Goal: Check status: Check status

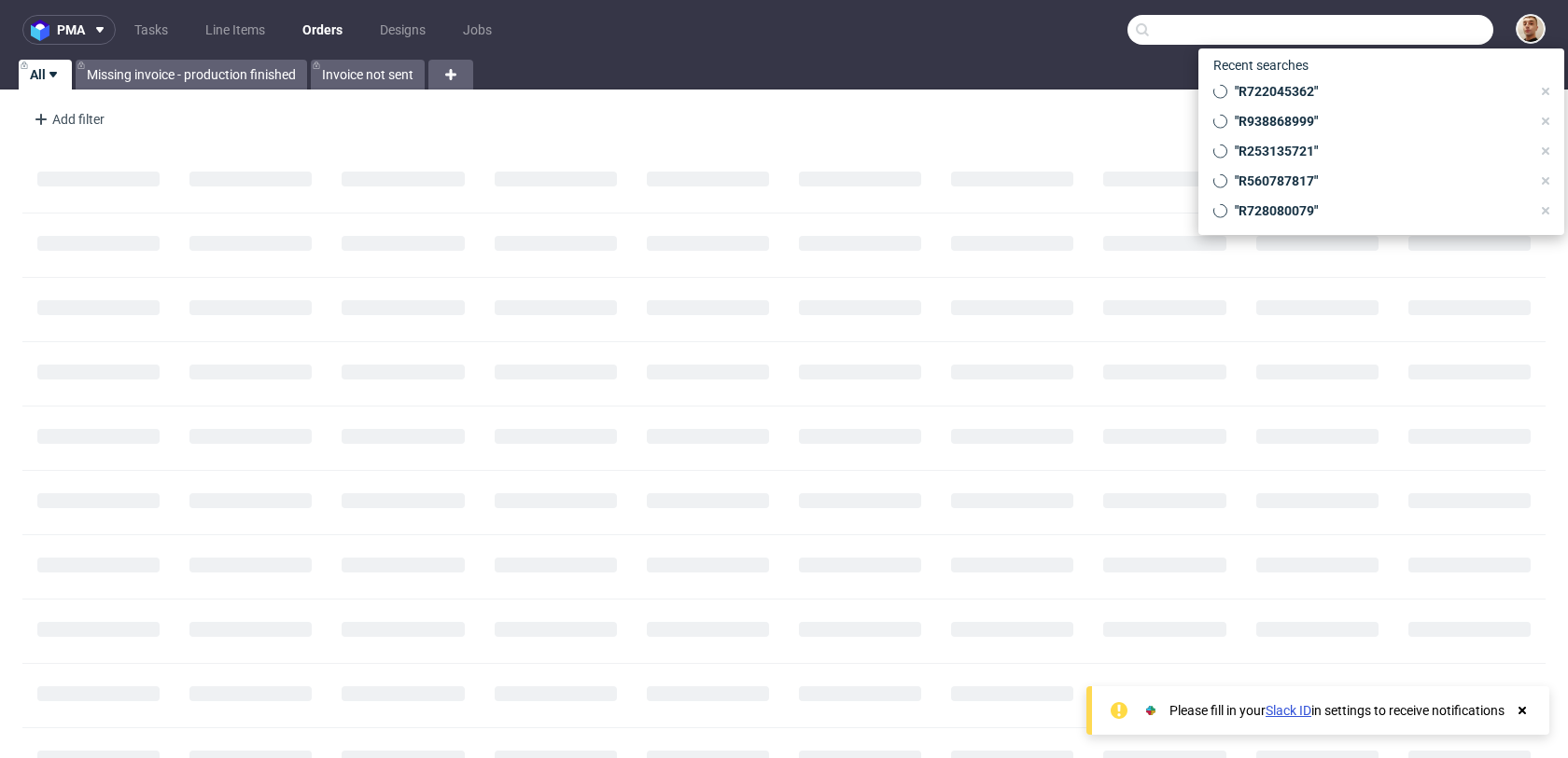
click at [1417, 32] on input "text" at bounding box center [1309, 30] width 365 height 30
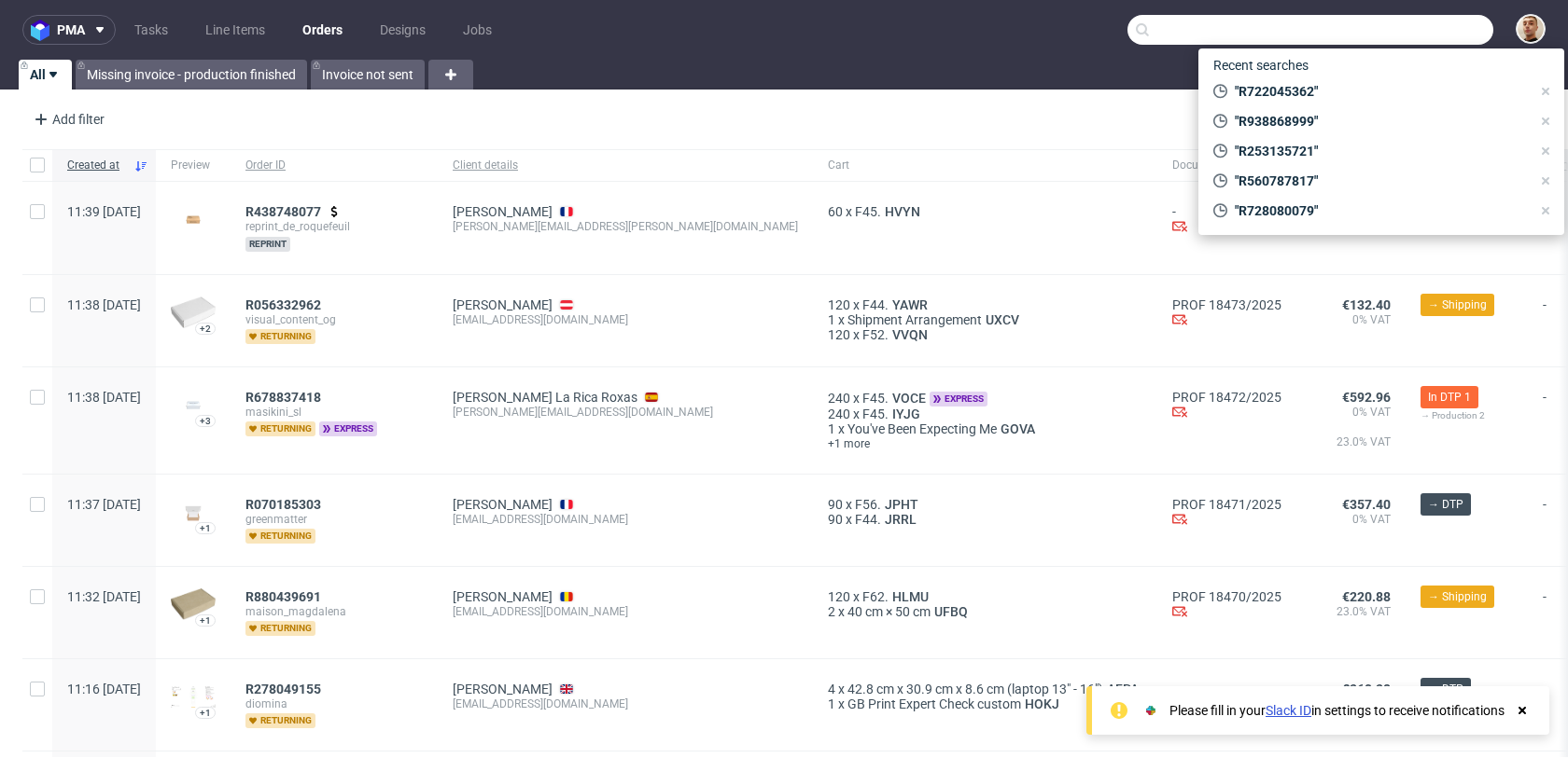
paste input "R023050115"
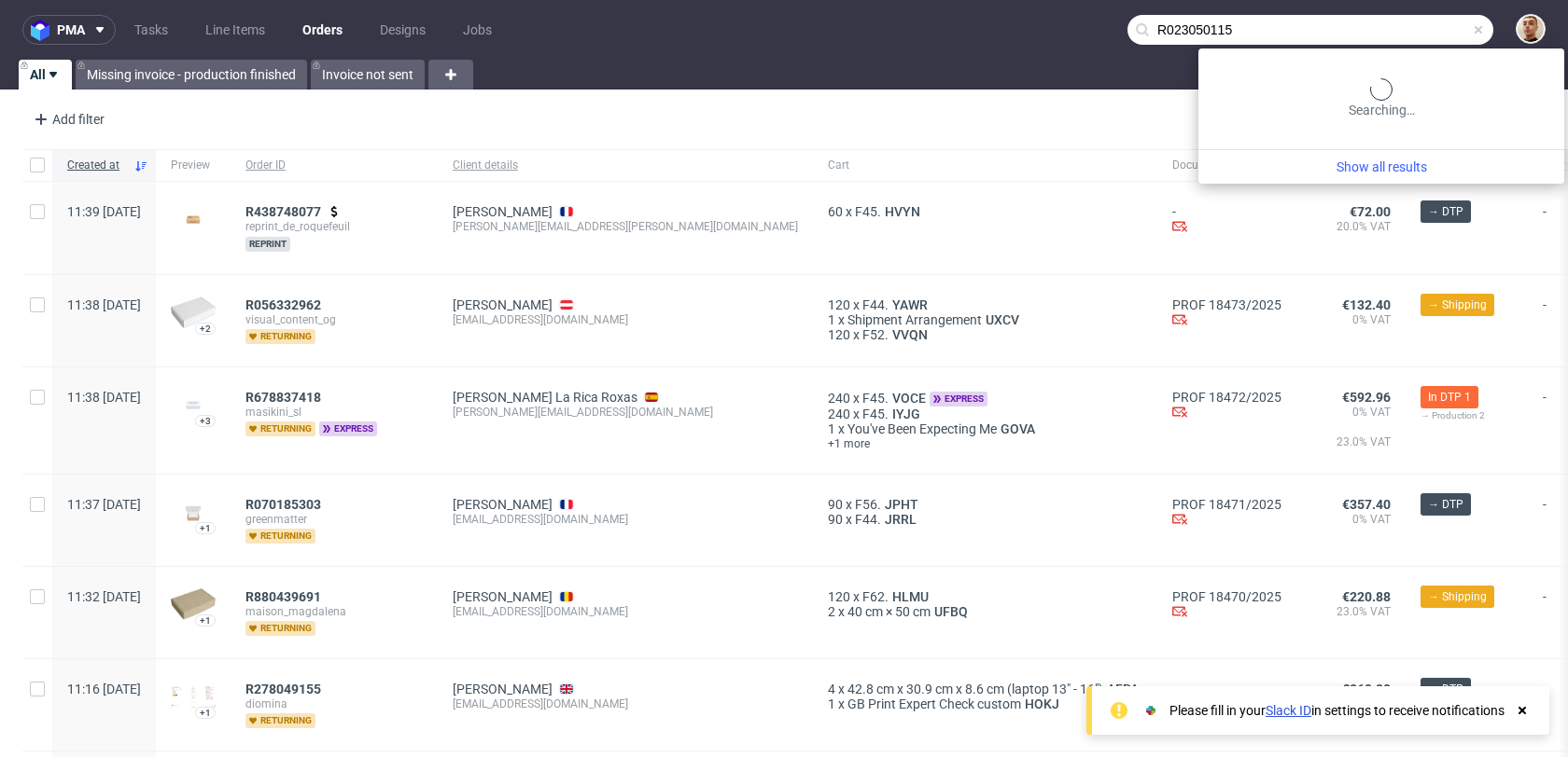
type input "R023050115"
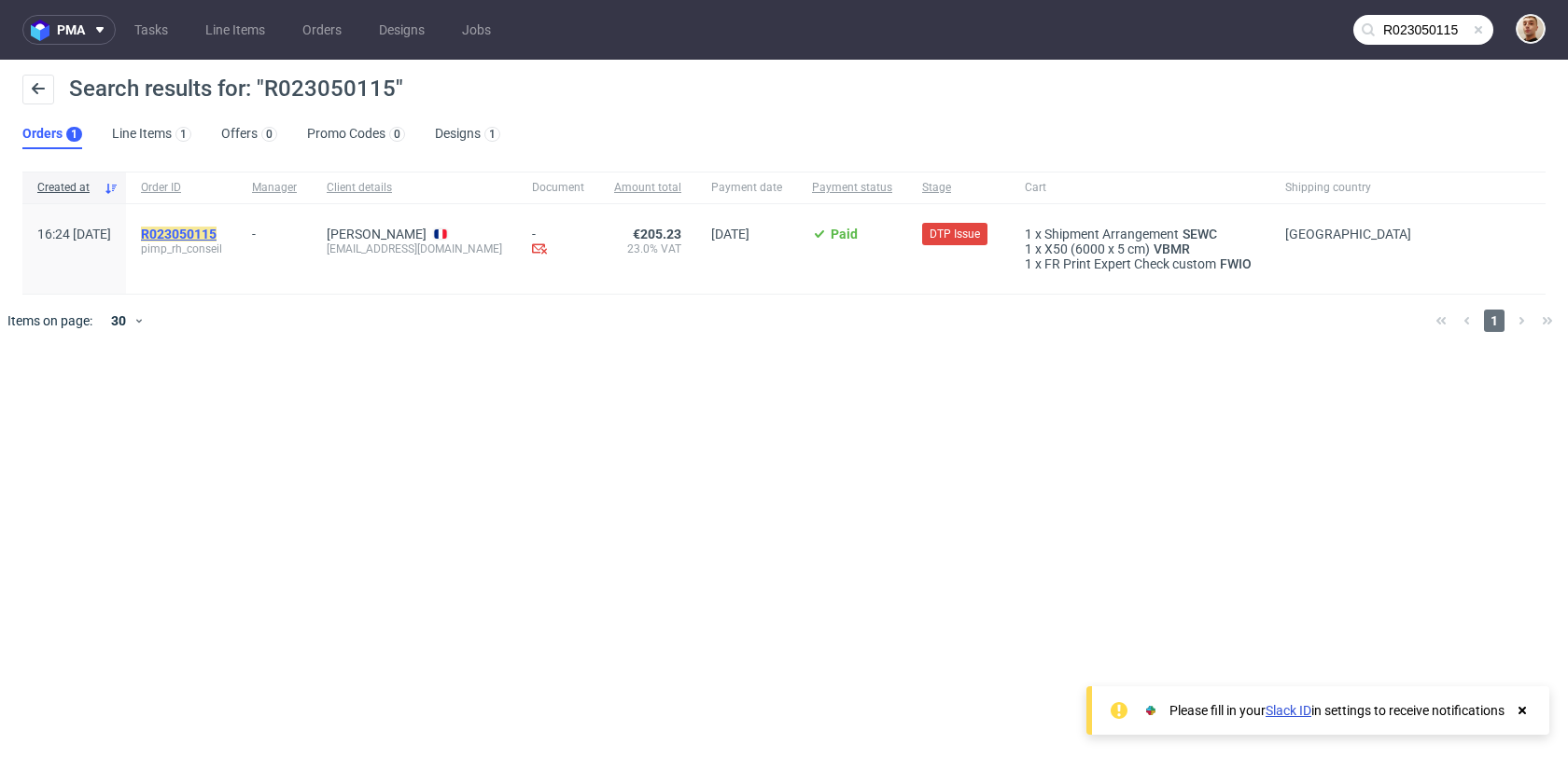
click at [217, 237] on mark "R023050115" at bounding box center [178, 233] width 76 height 15
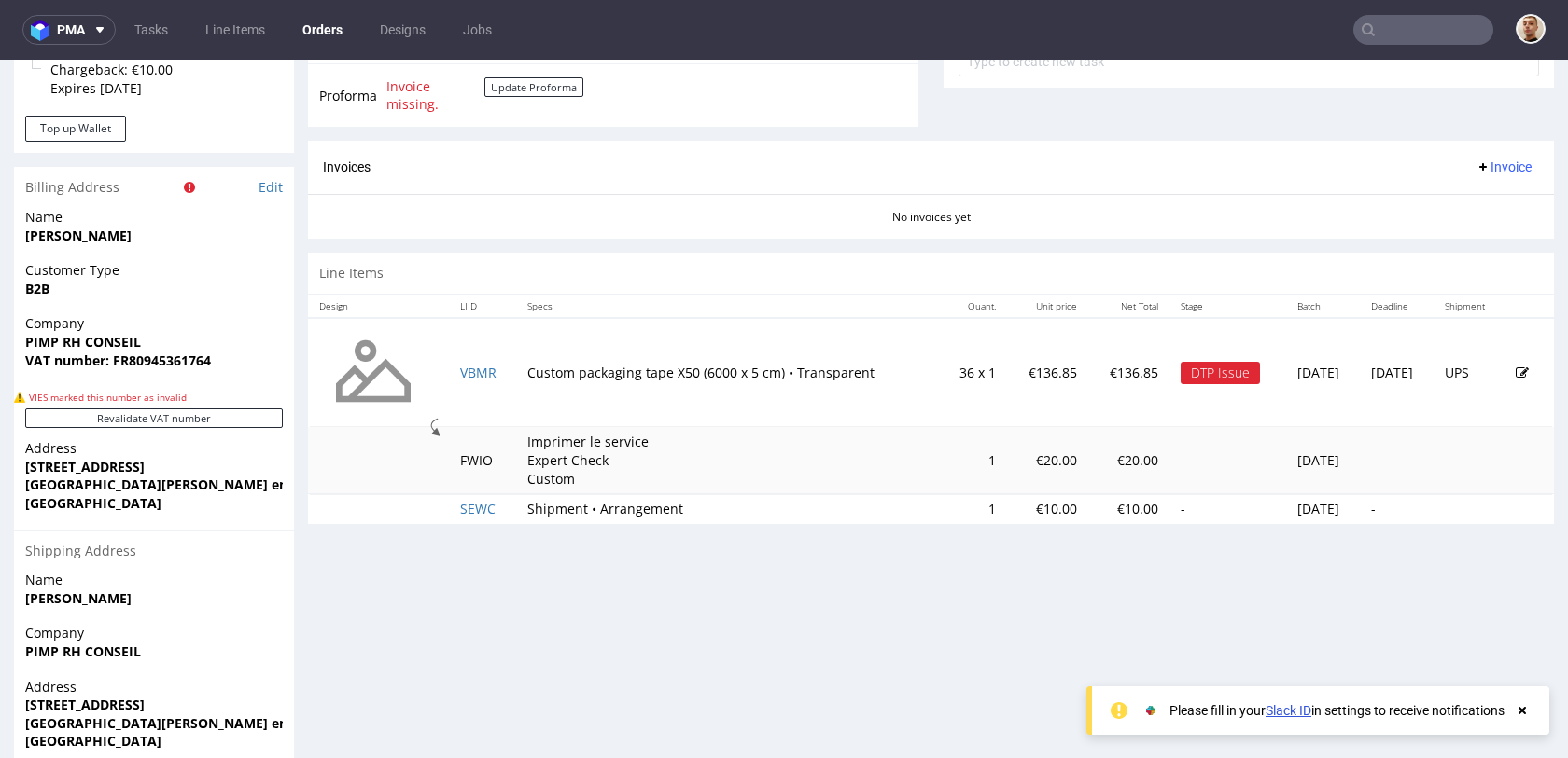
scroll to position [903, 0]
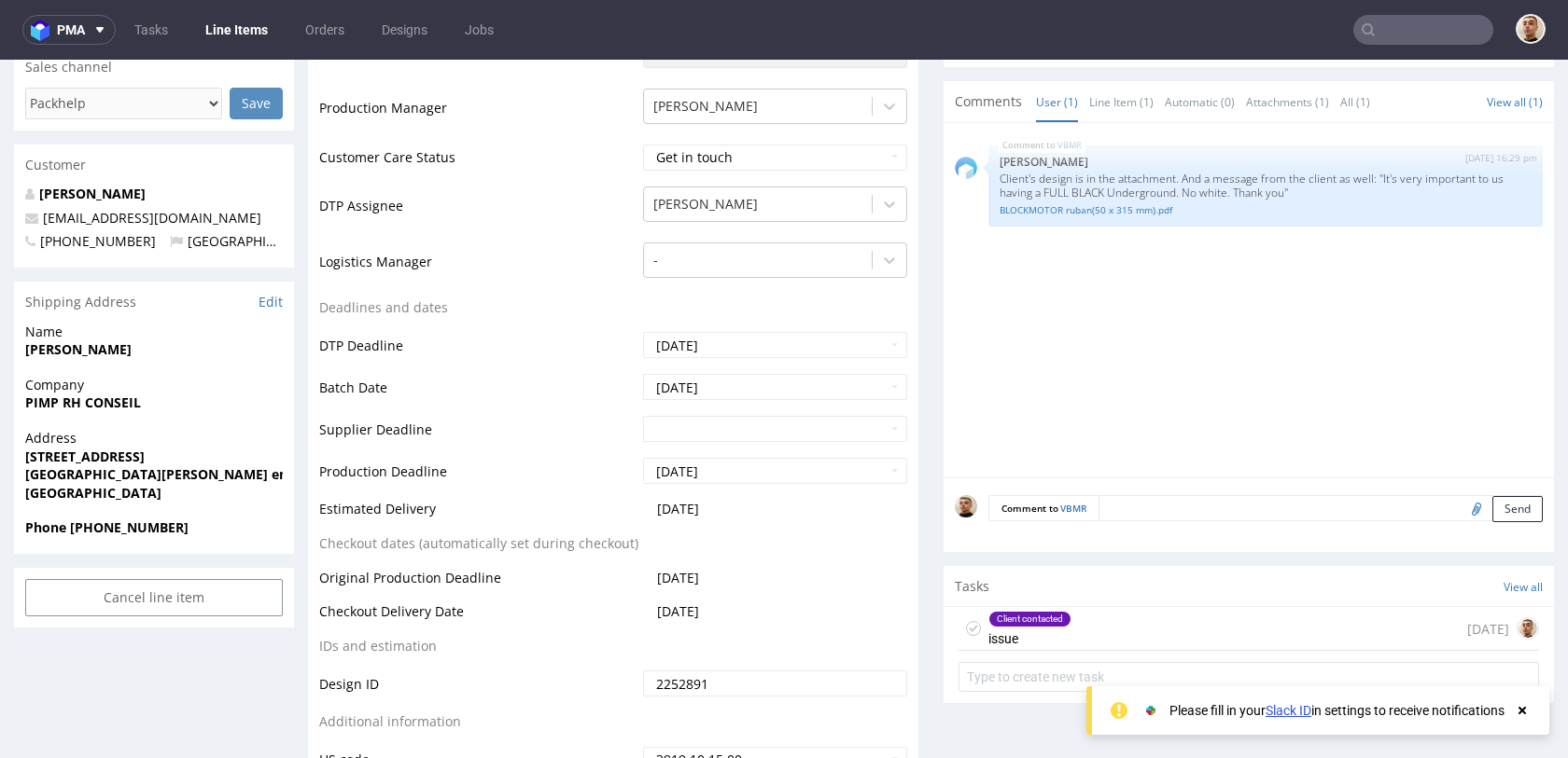
scroll to position [718, 0]
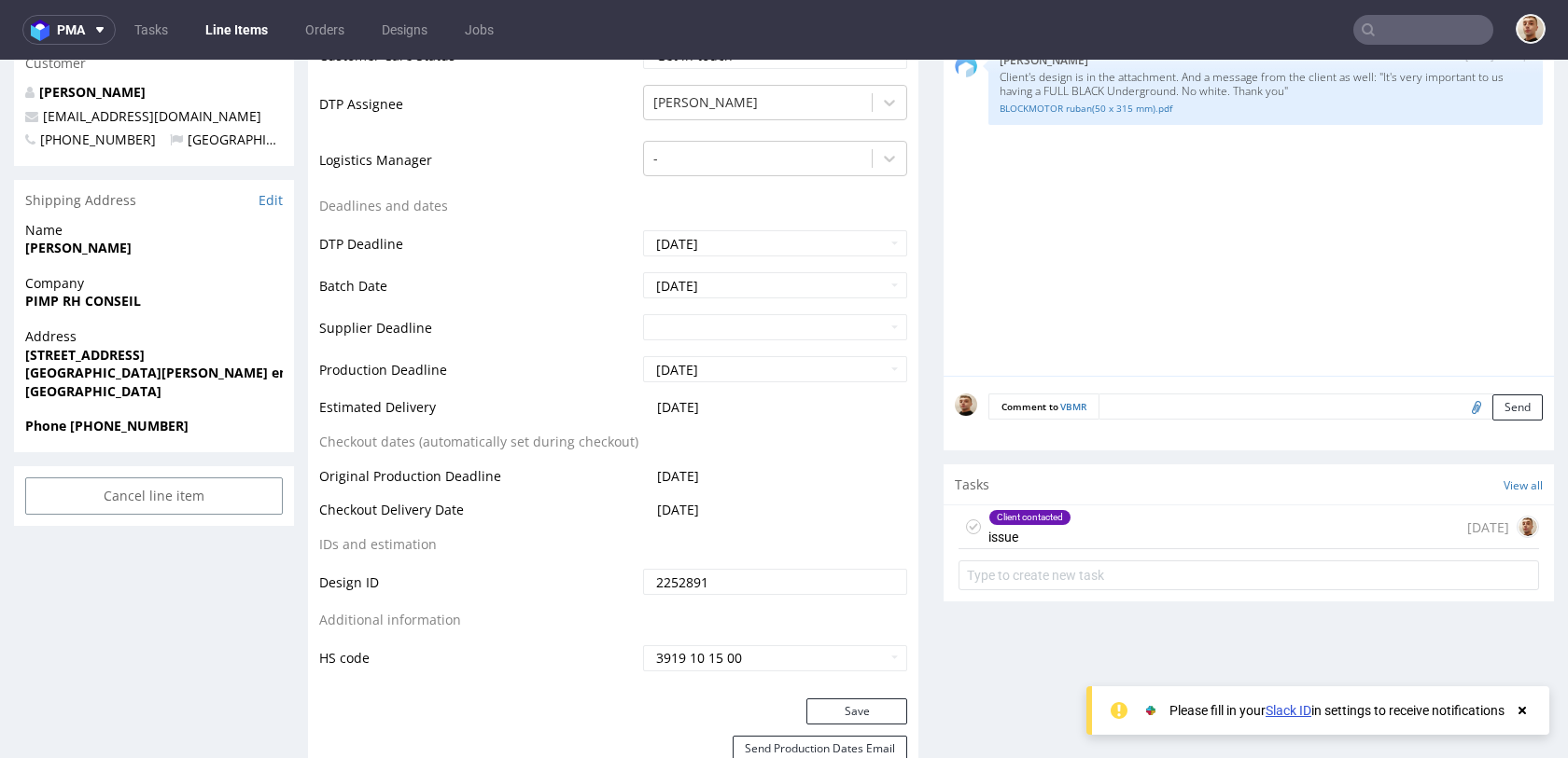
click at [1087, 525] on div "Client contacted issue 3 days ago" at bounding box center [1248, 527] width 580 height 44
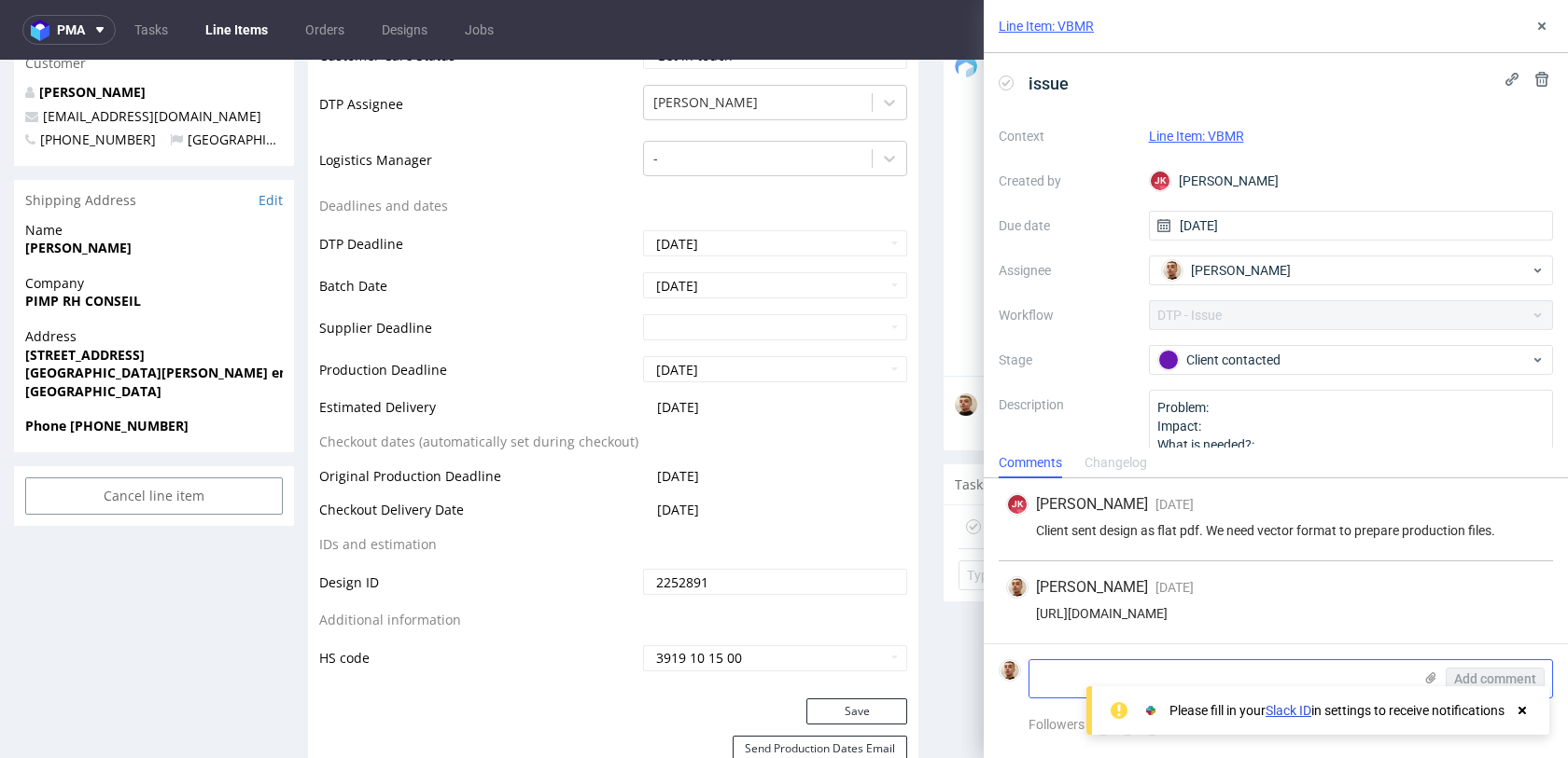
click at [1428, 675] on use at bounding box center [1431, 677] width 10 height 11
click at [0, 0] on input "file" at bounding box center [0, 0] width 0 height 0
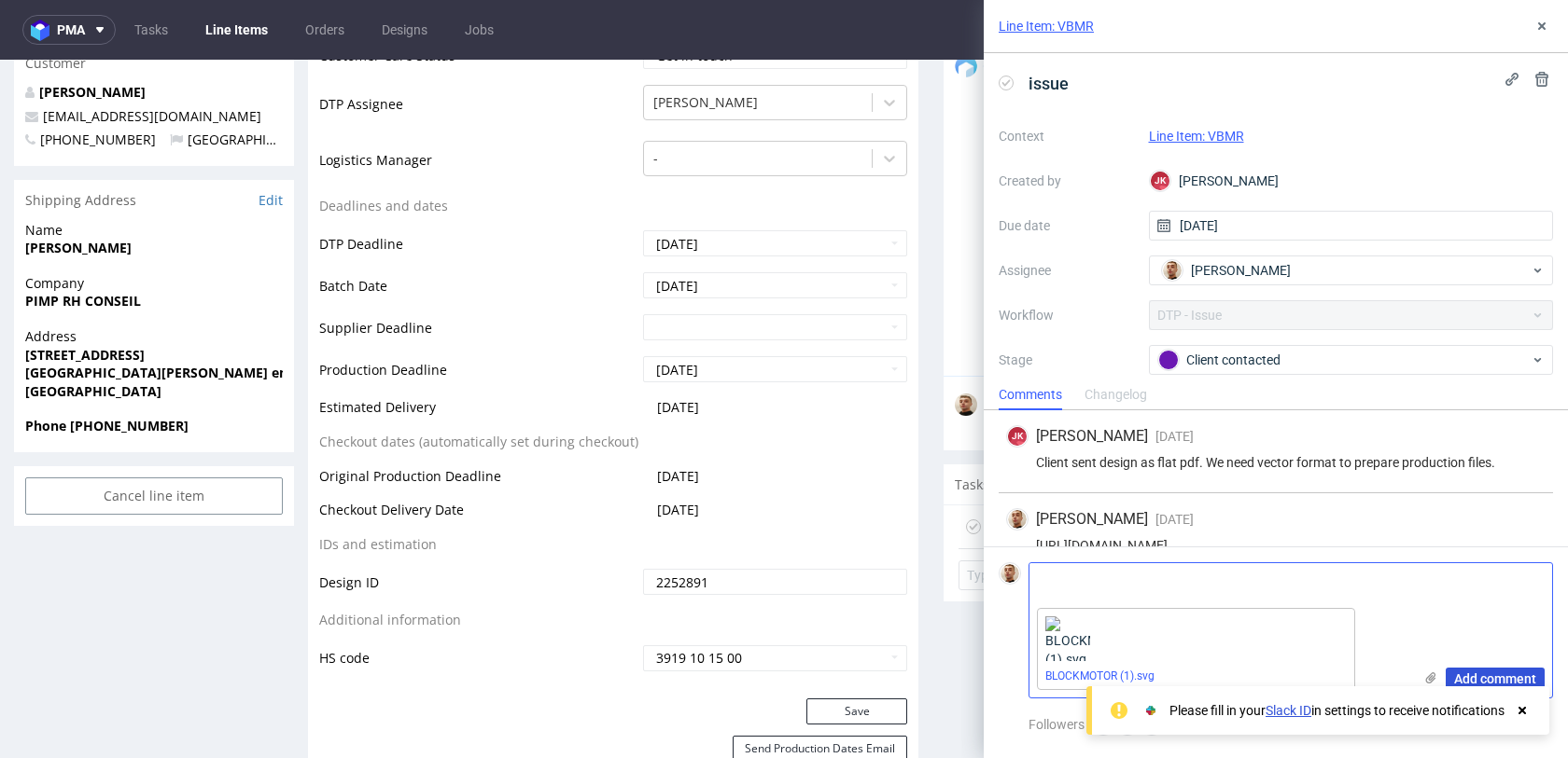
click at [1486, 684] on span "Add comment" at bounding box center [1494, 678] width 82 height 13
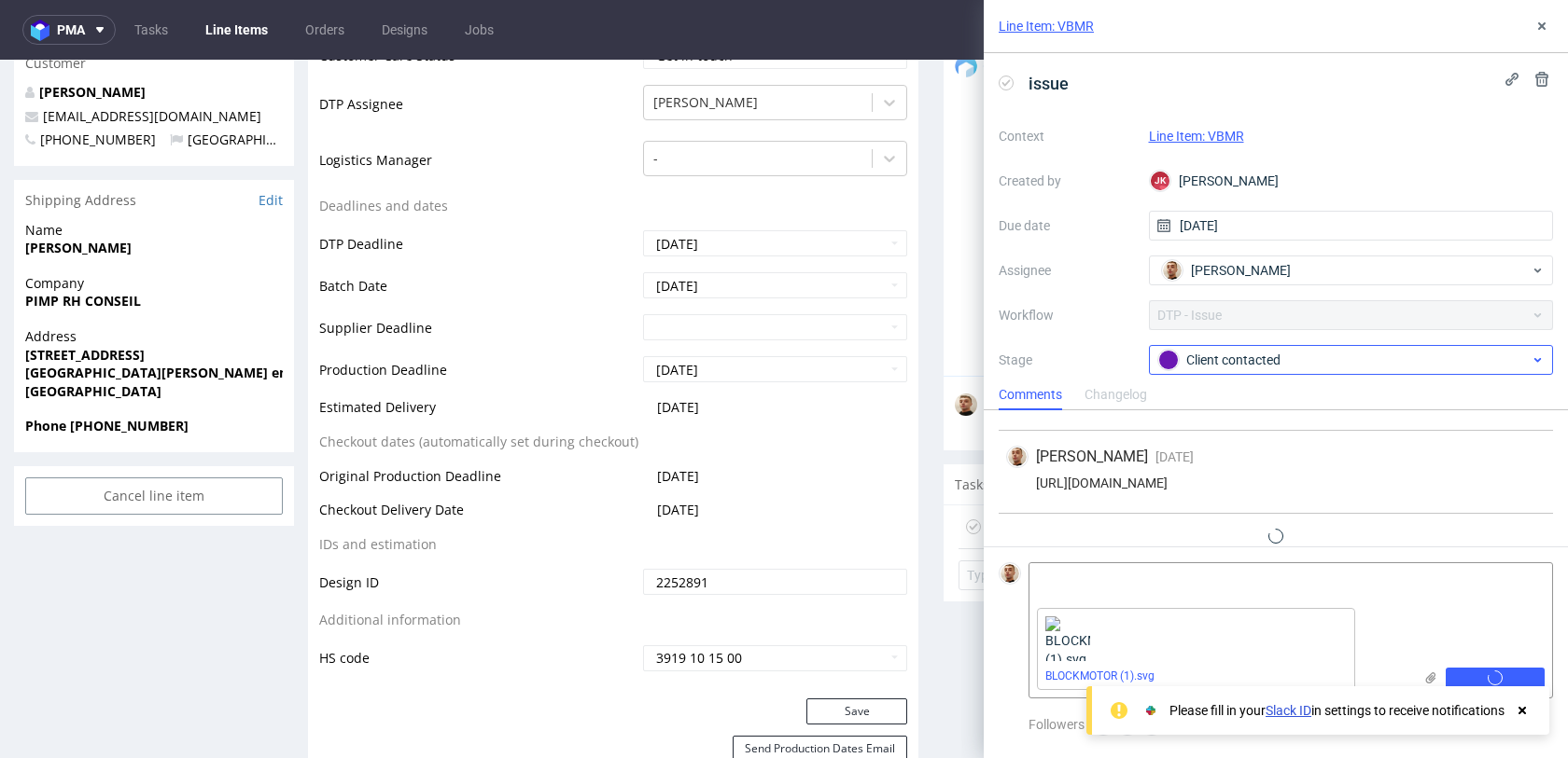
scroll to position [96, 0]
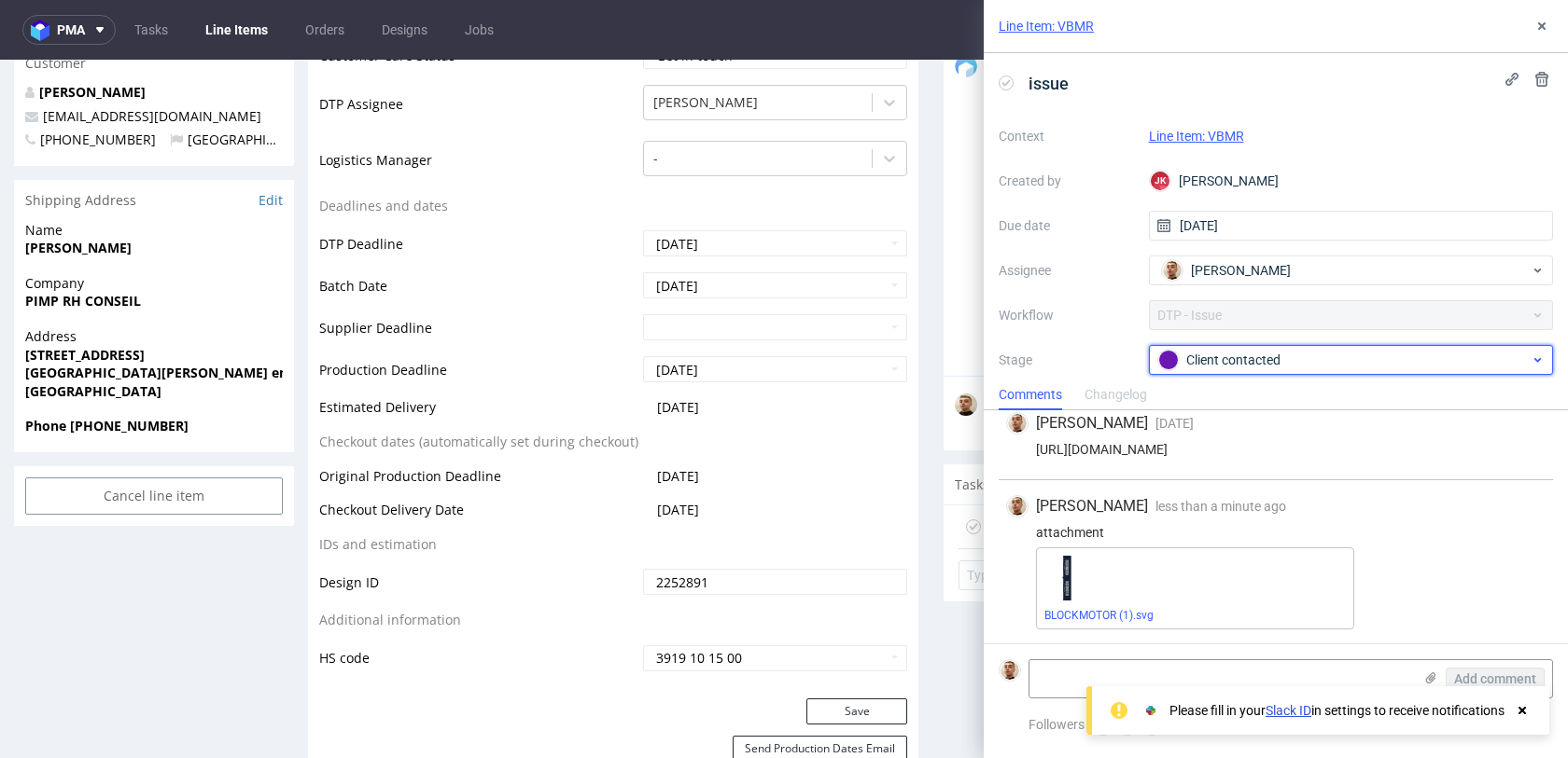
click at [1260, 361] on div "Client contacted" at bounding box center [1343, 359] width 371 height 21
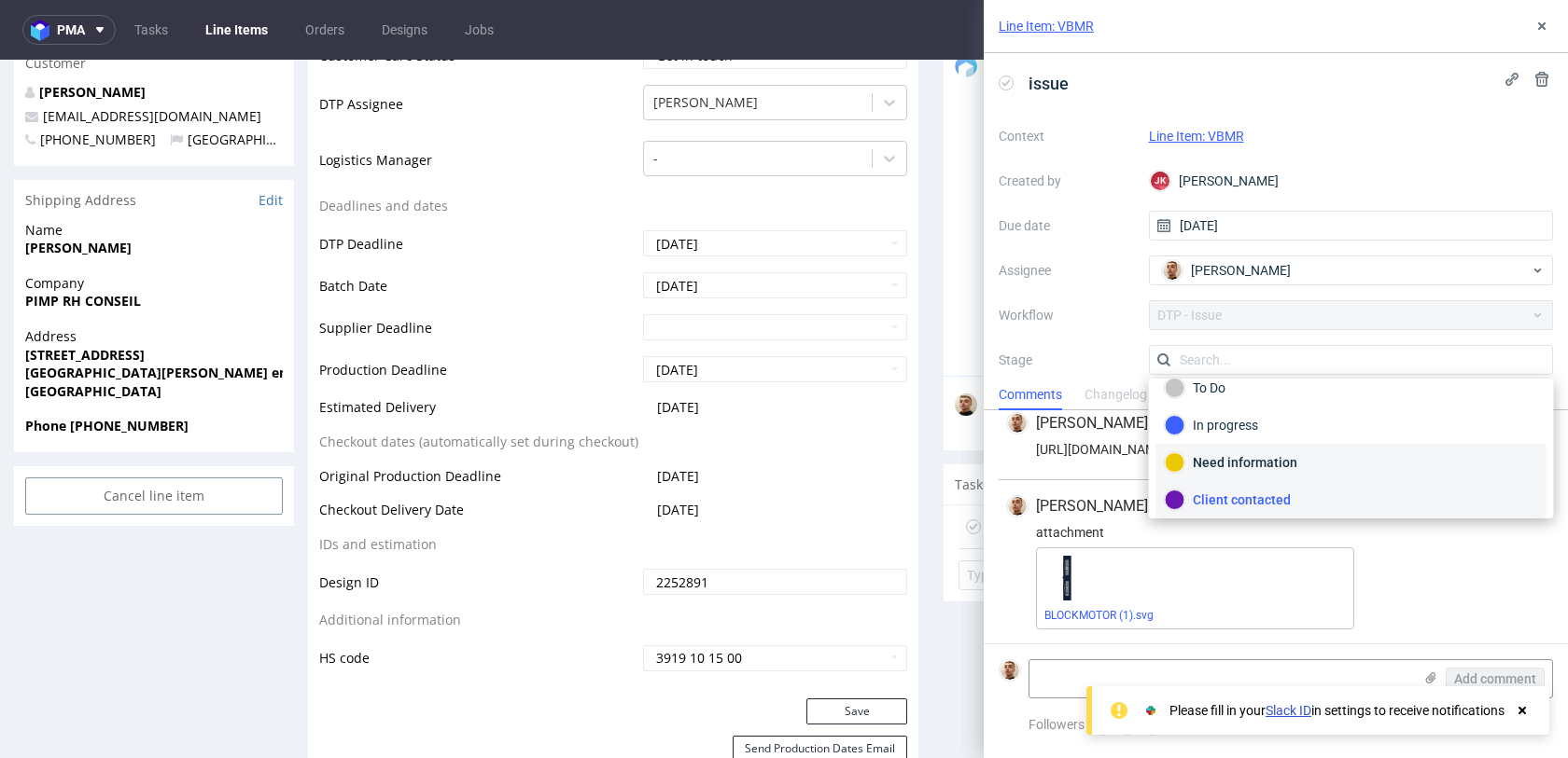
scroll to position [136, 0]
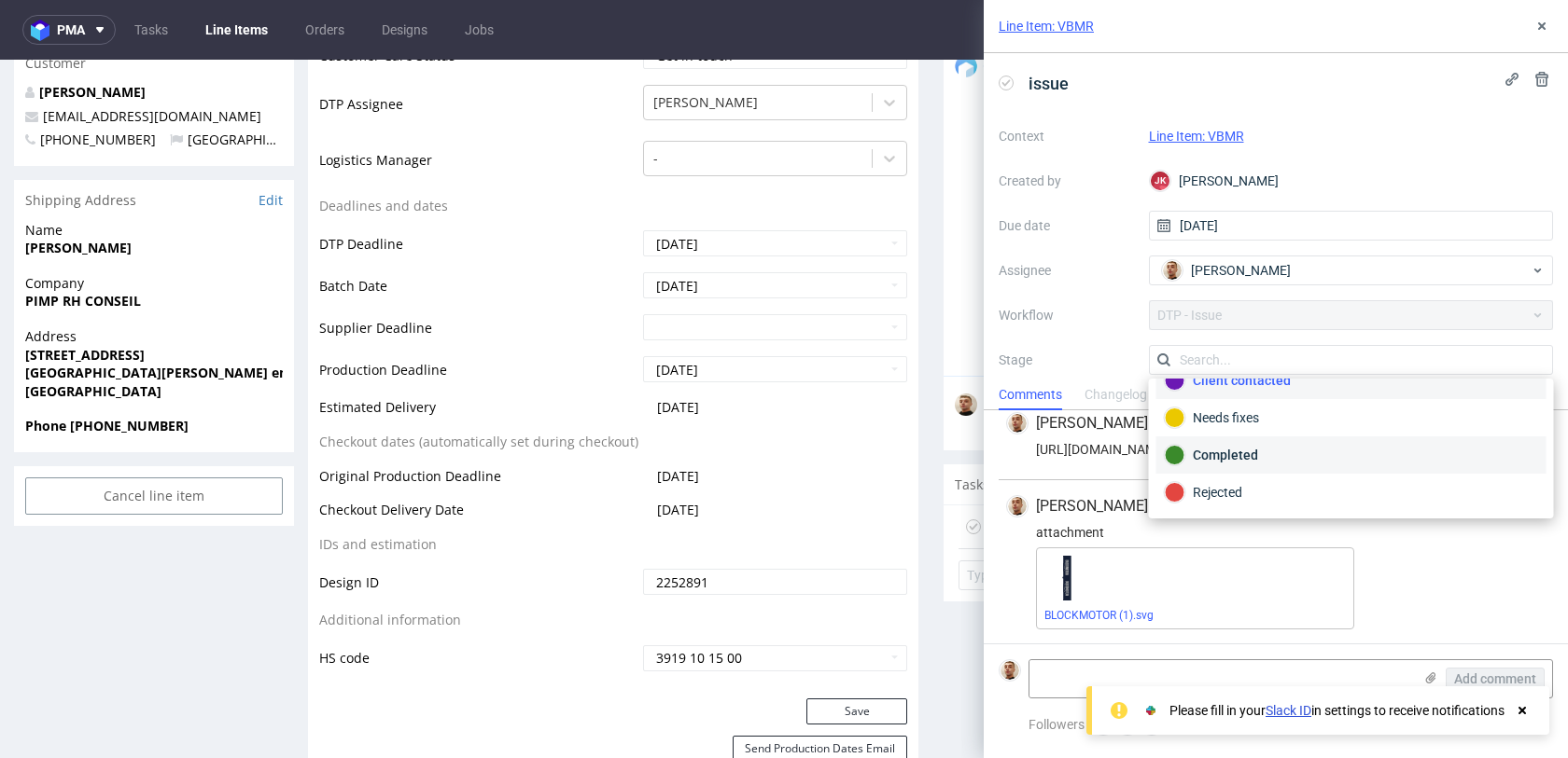
click at [1249, 458] on div "Completed" at bounding box center [1350, 455] width 373 height 21
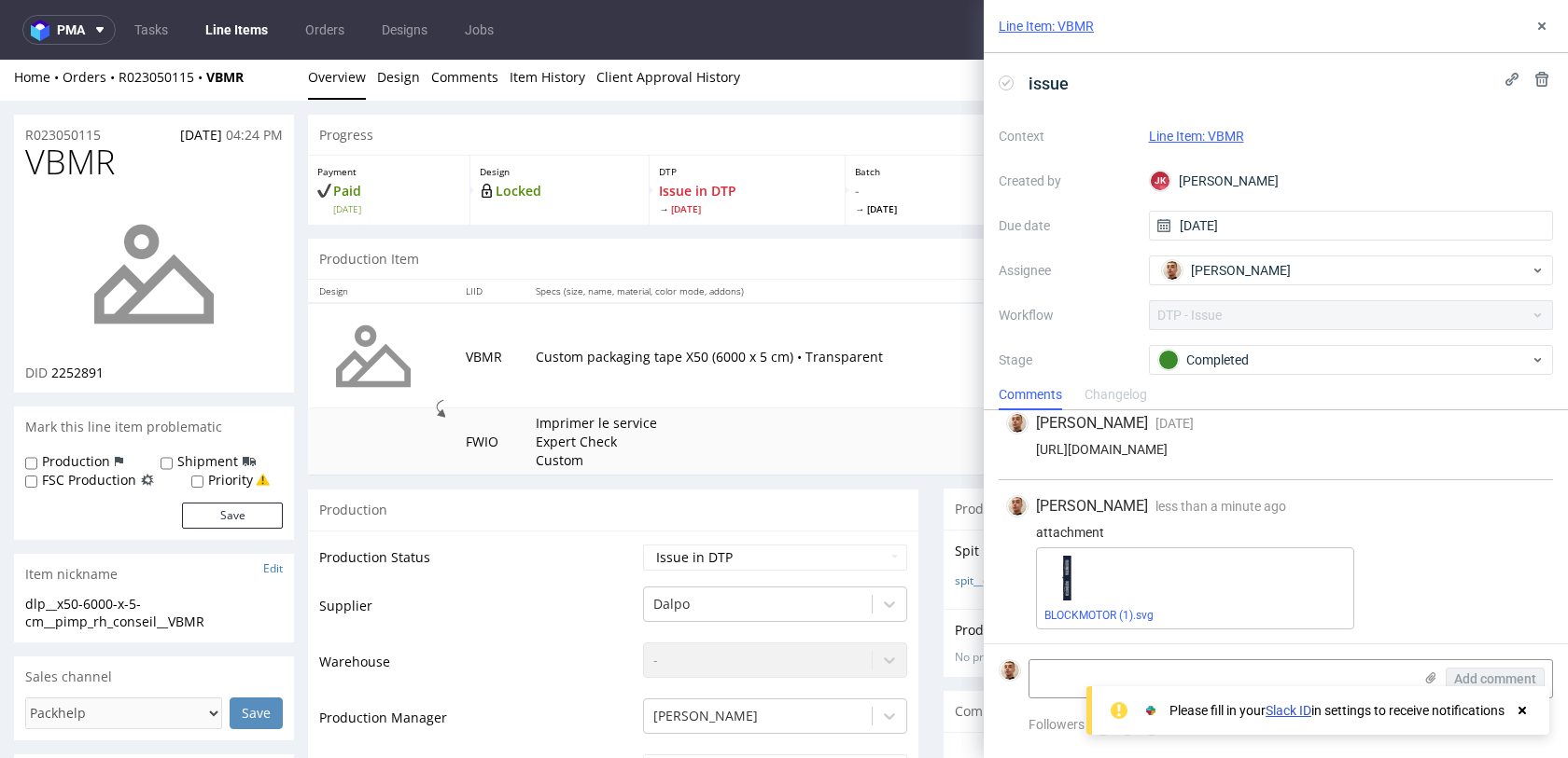
scroll to position [0, 0]
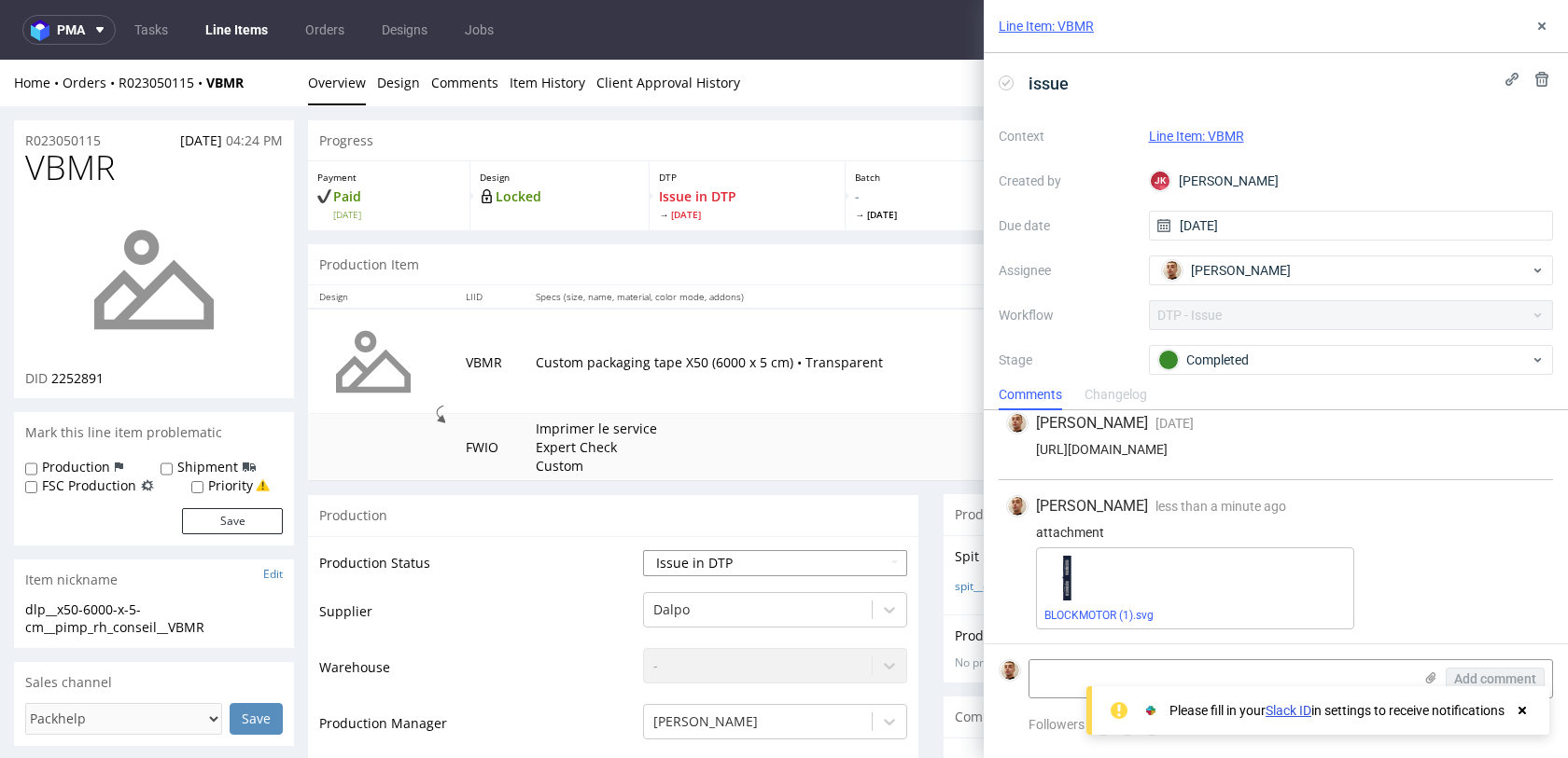
click at [655, 562] on select "Waiting for Artwork Waiting for Diecut Waiting for Mockup Waiting for DTP Waiti…" at bounding box center [775, 563] width 264 height 27
select select "back_for_dtp"
click at [643, 550] on select "Waiting for Artwork Waiting for Diecut Waiting for Mockup Waiting for DTP Waiti…" at bounding box center [775, 563] width 264 height 27
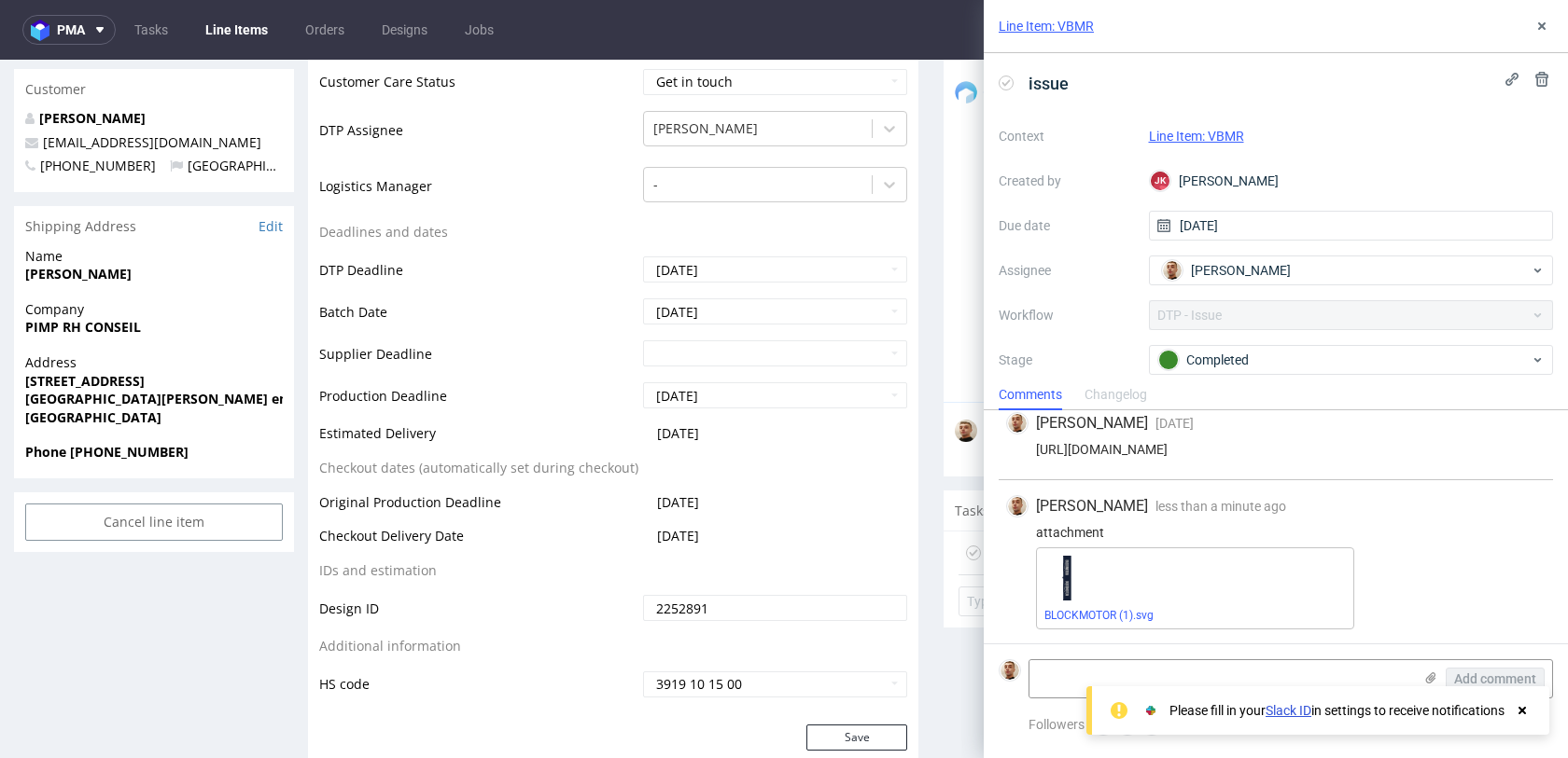
scroll to position [1129, 0]
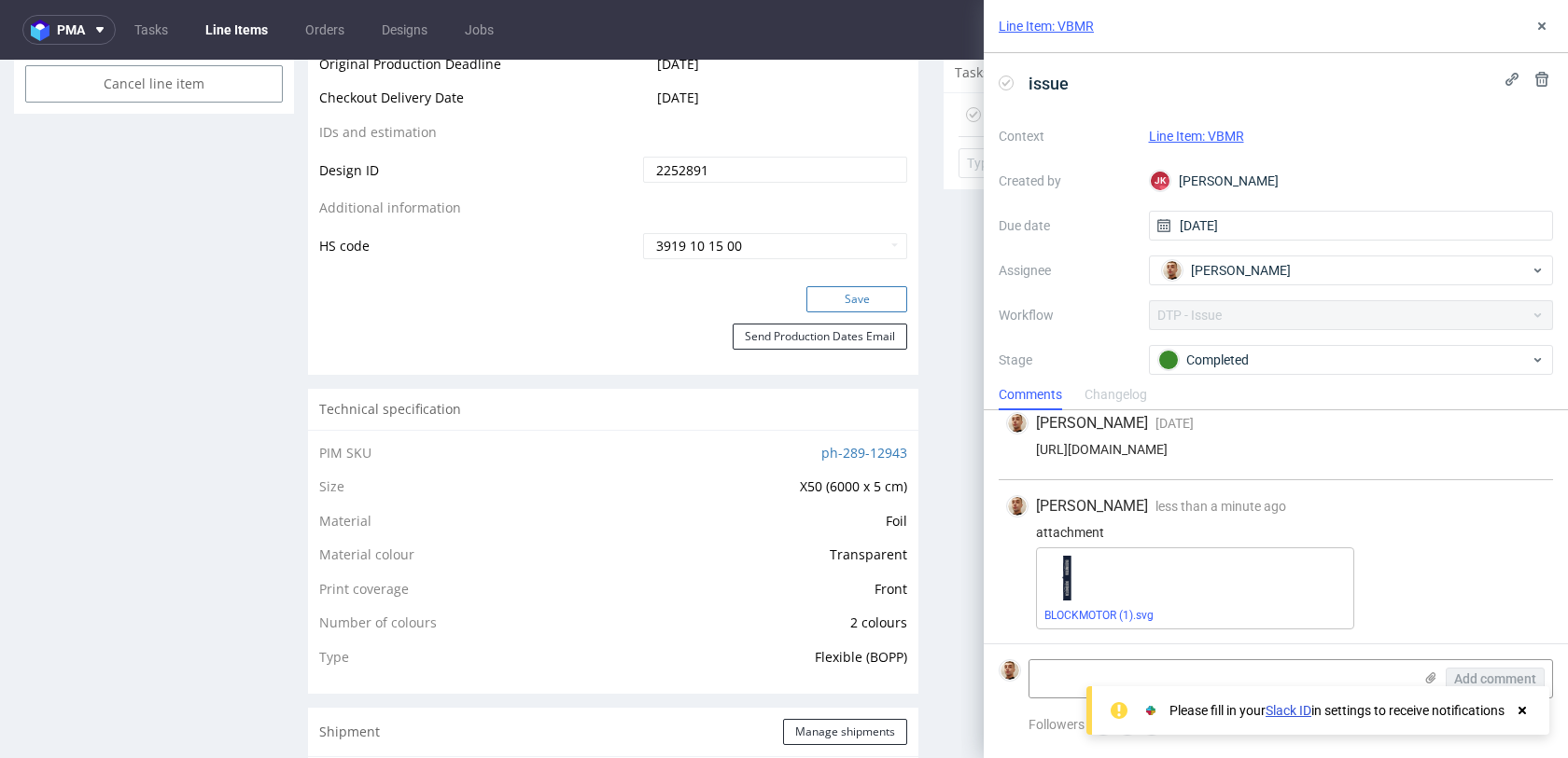
click at [859, 291] on button "Save" at bounding box center [856, 299] width 100 height 27
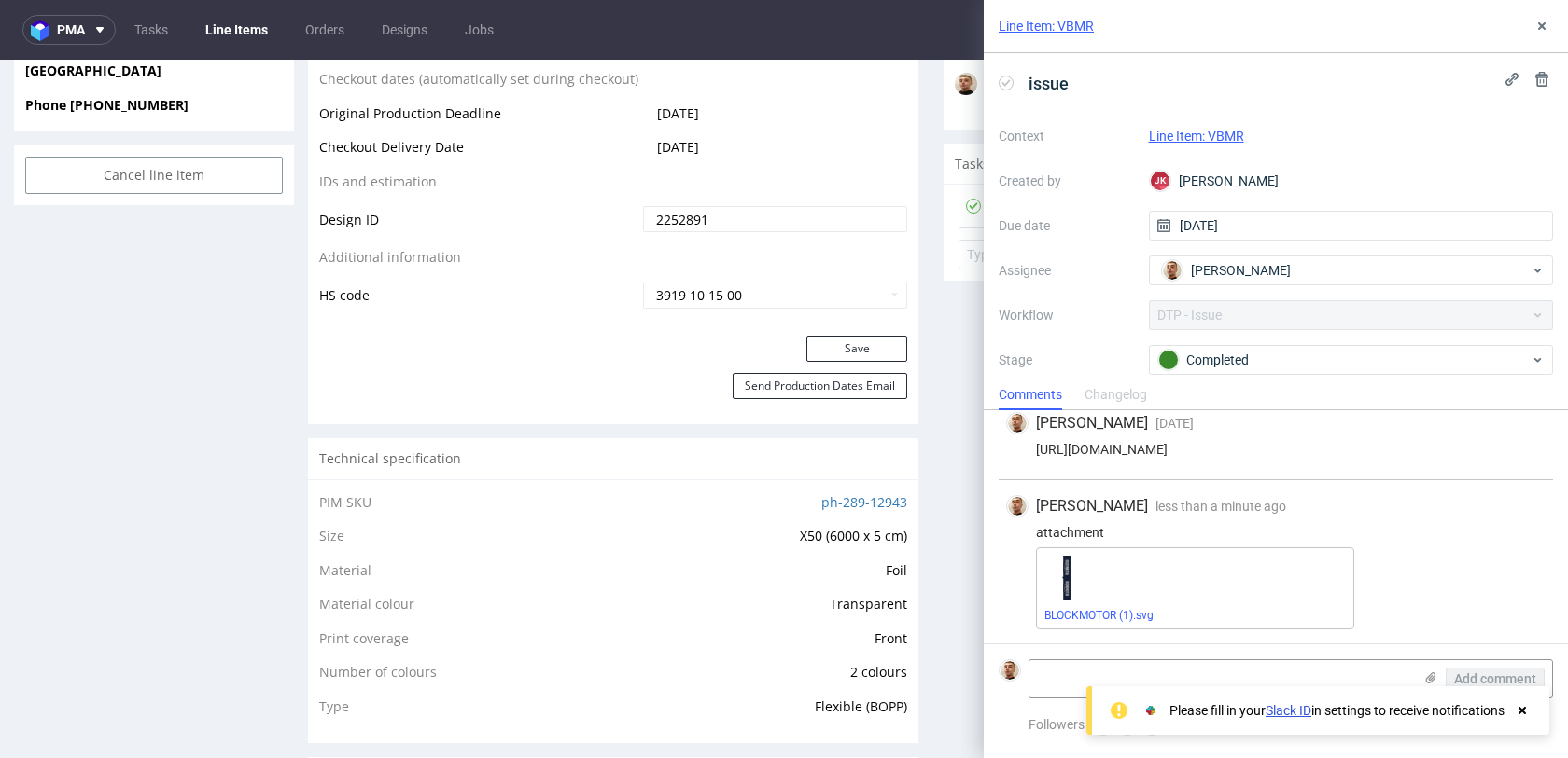
scroll to position [911, 0]
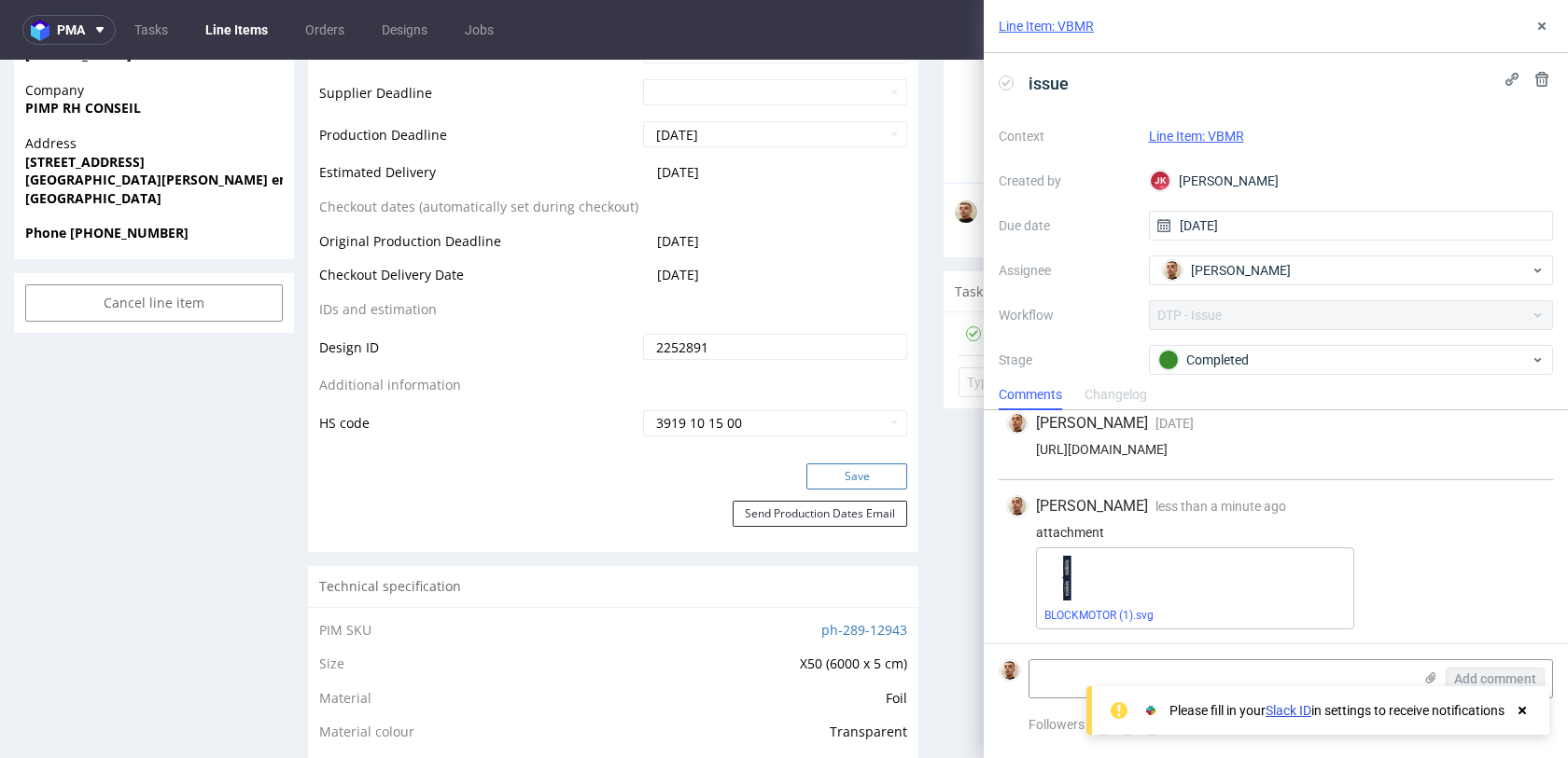
click at [843, 474] on button "Save" at bounding box center [856, 476] width 100 height 27
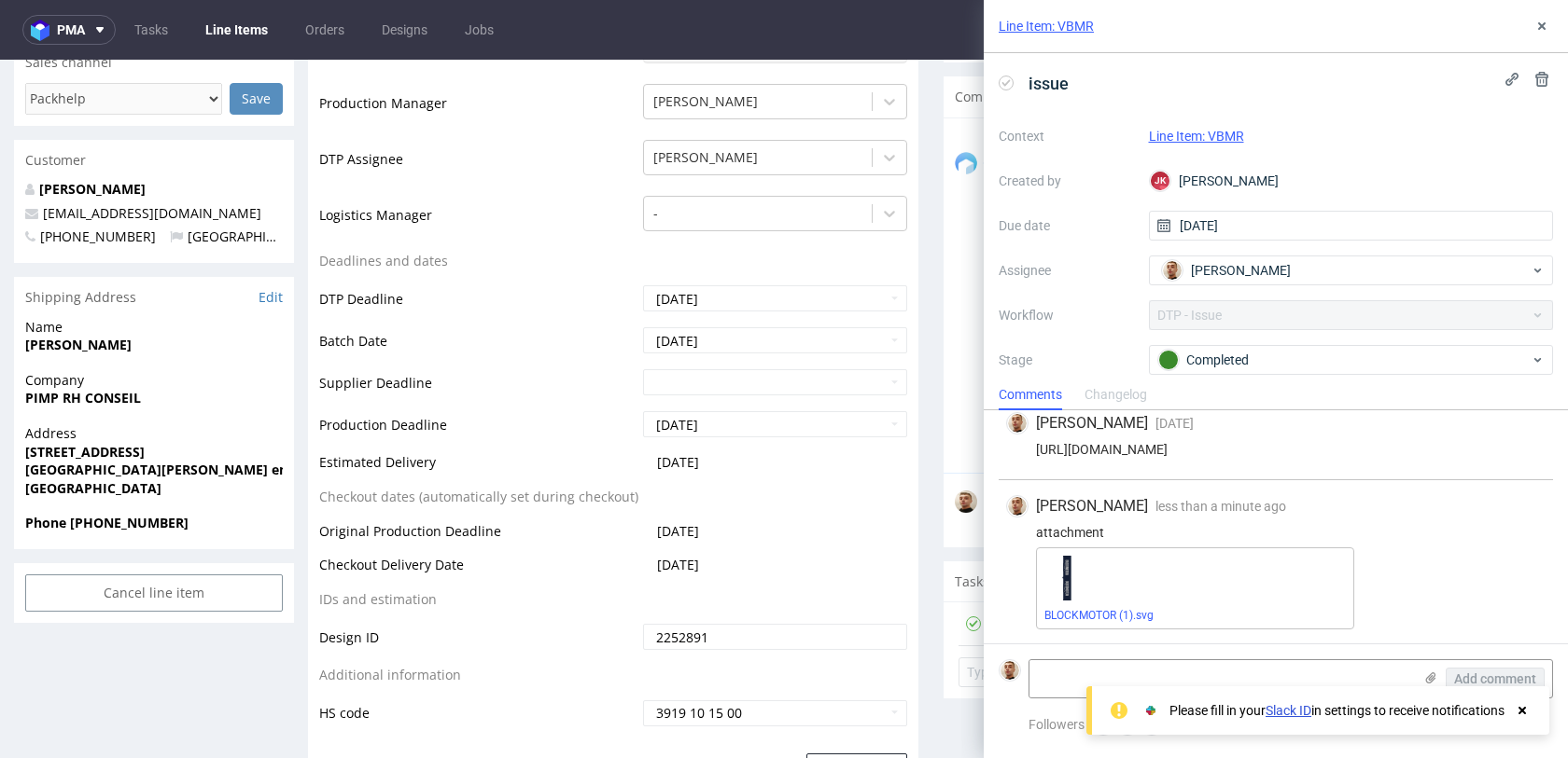
scroll to position [0, 0]
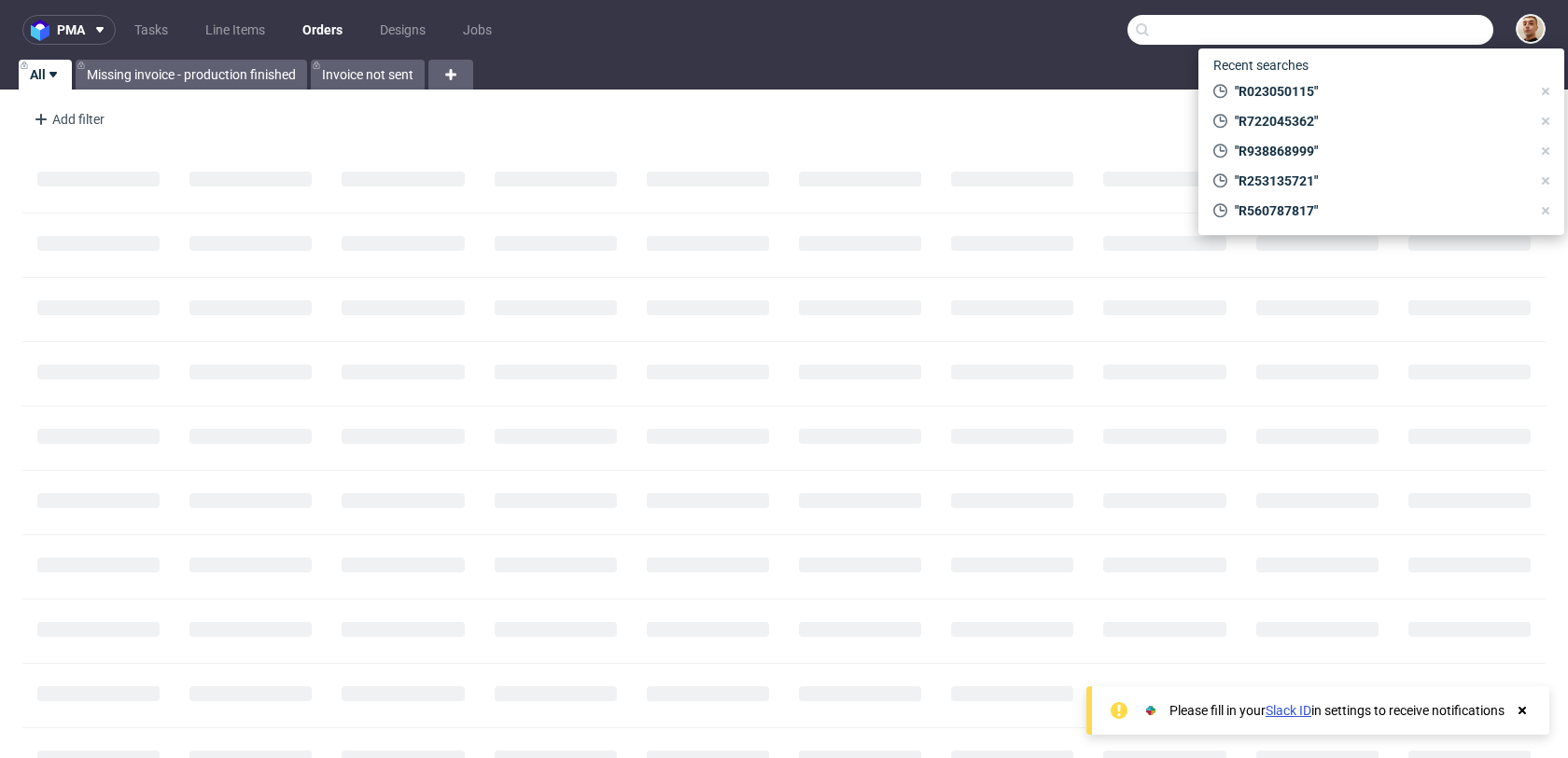
click at [1399, 25] on input "text" at bounding box center [1309, 30] width 365 height 30
paste input "F99C8H4628"
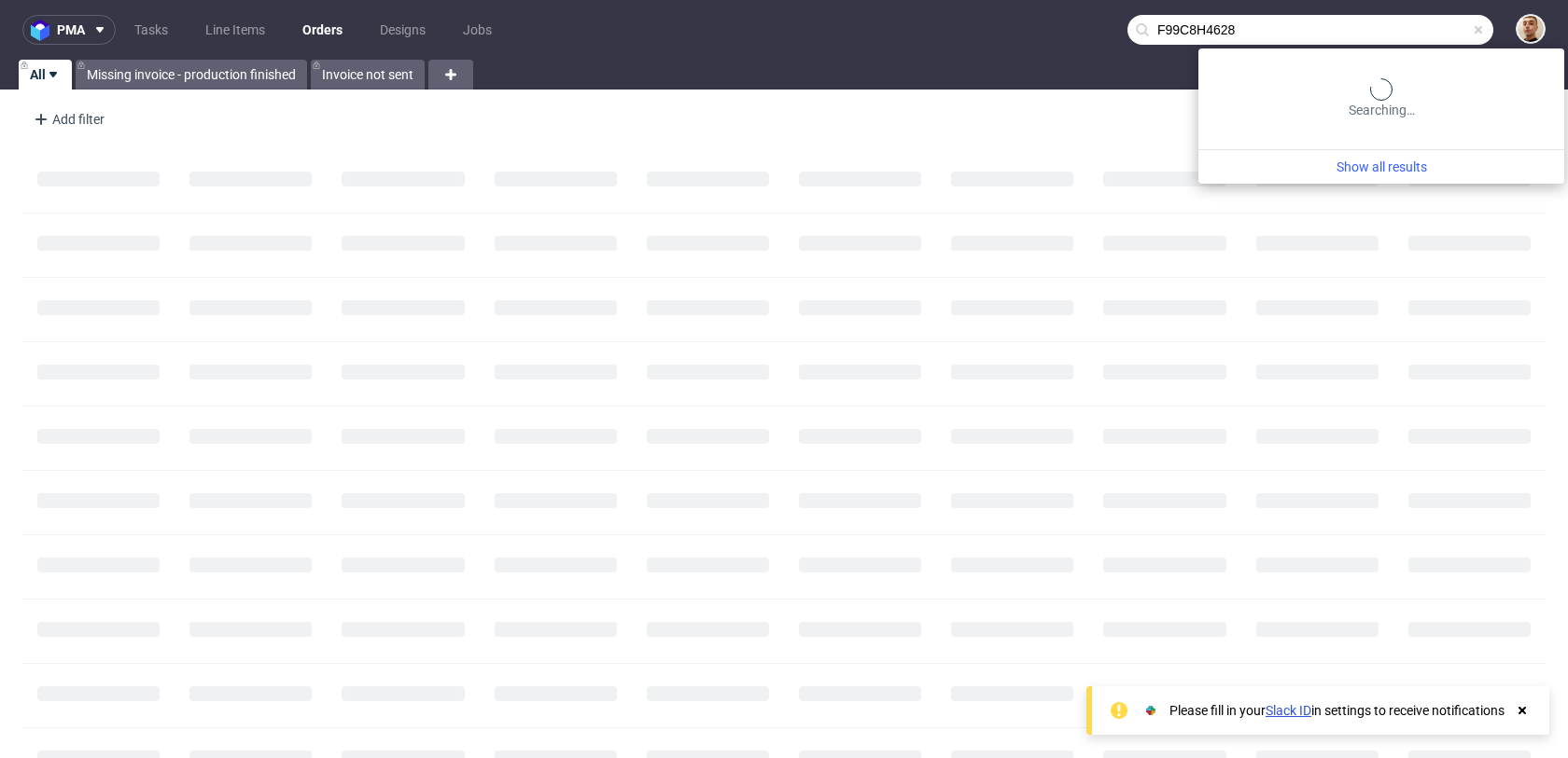
type input "F99C8H4628"
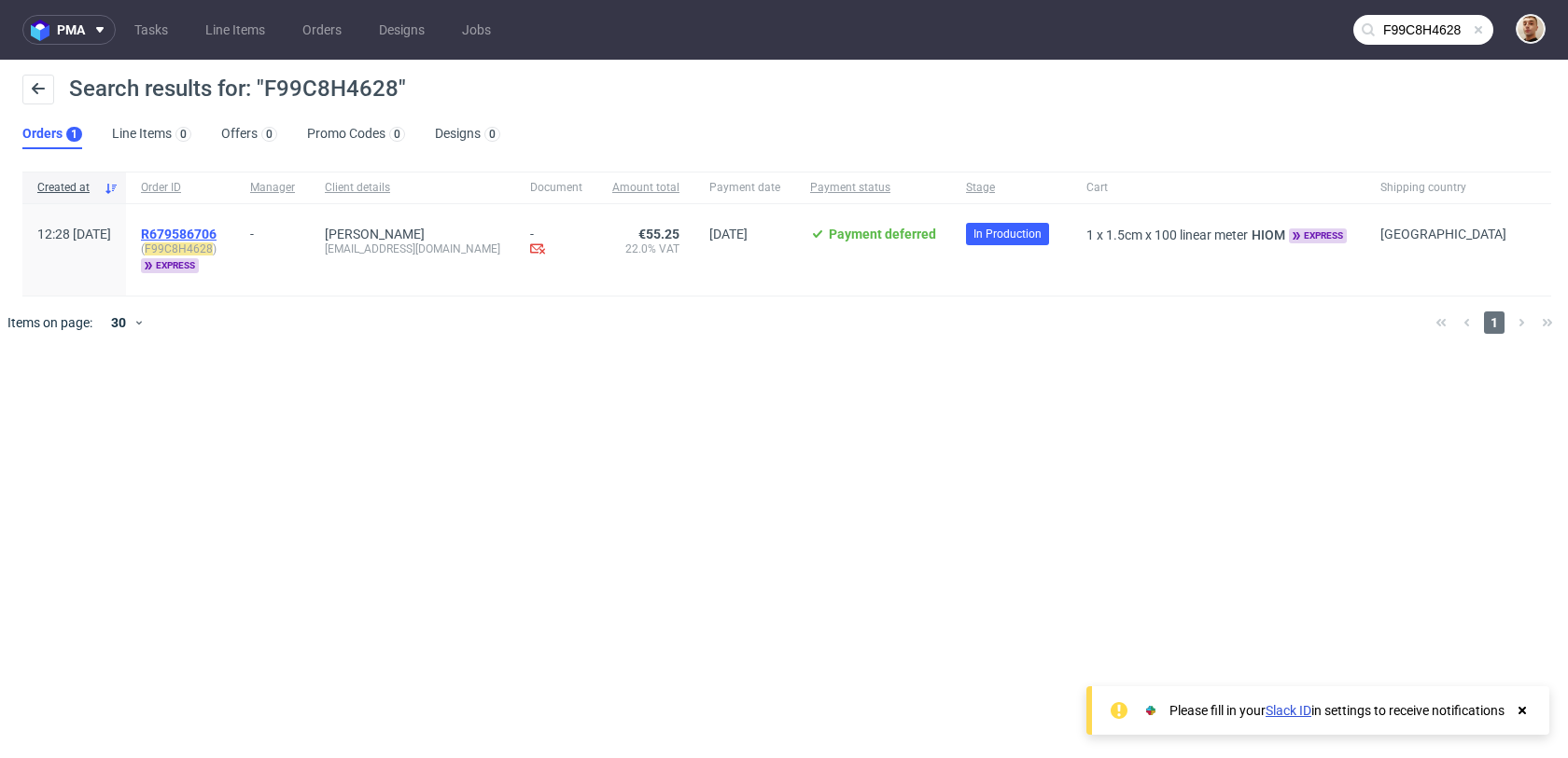
click at [217, 234] on span "R679586706" at bounding box center [178, 233] width 76 height 15
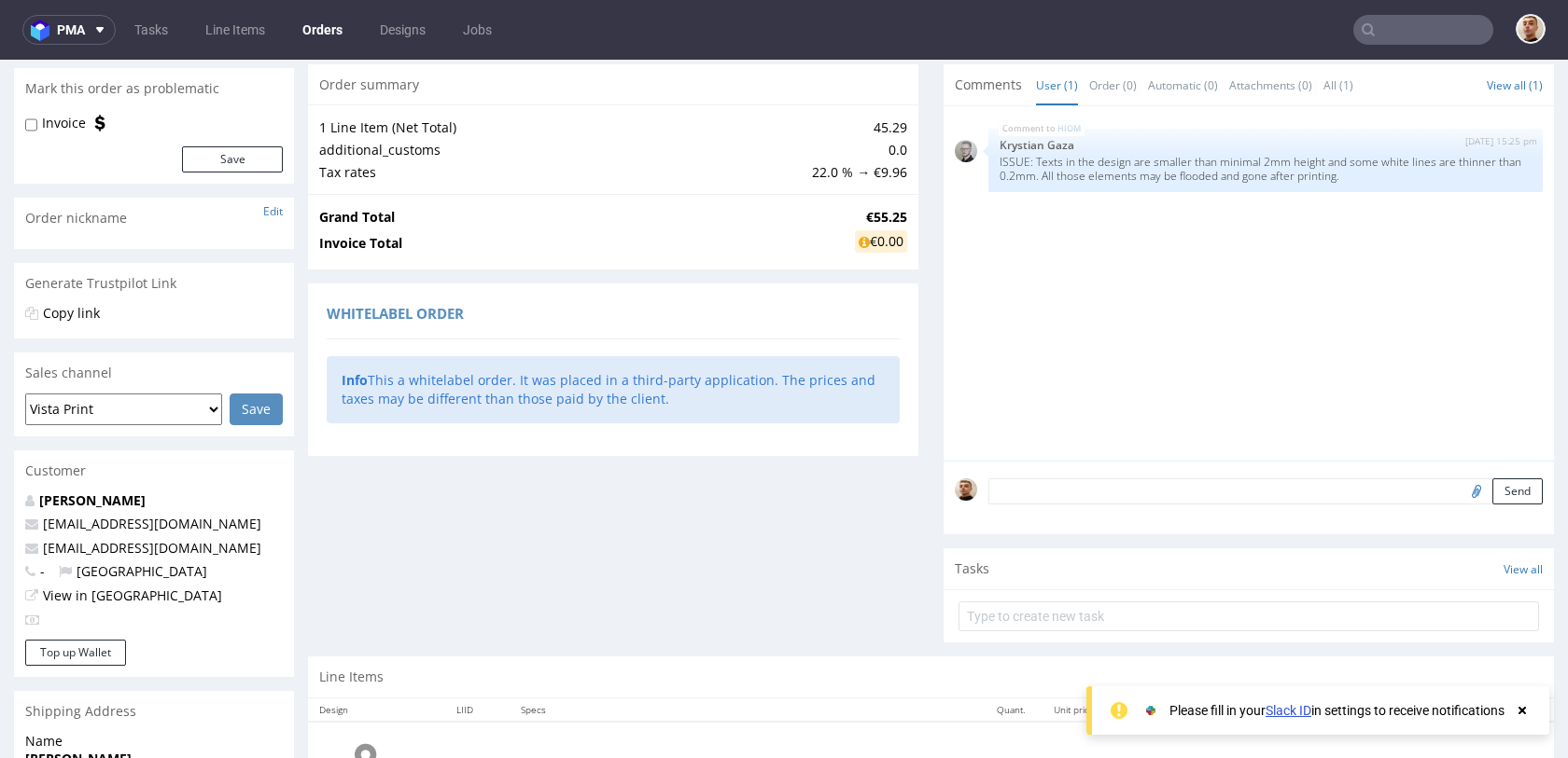
scroll to position [389, 0]
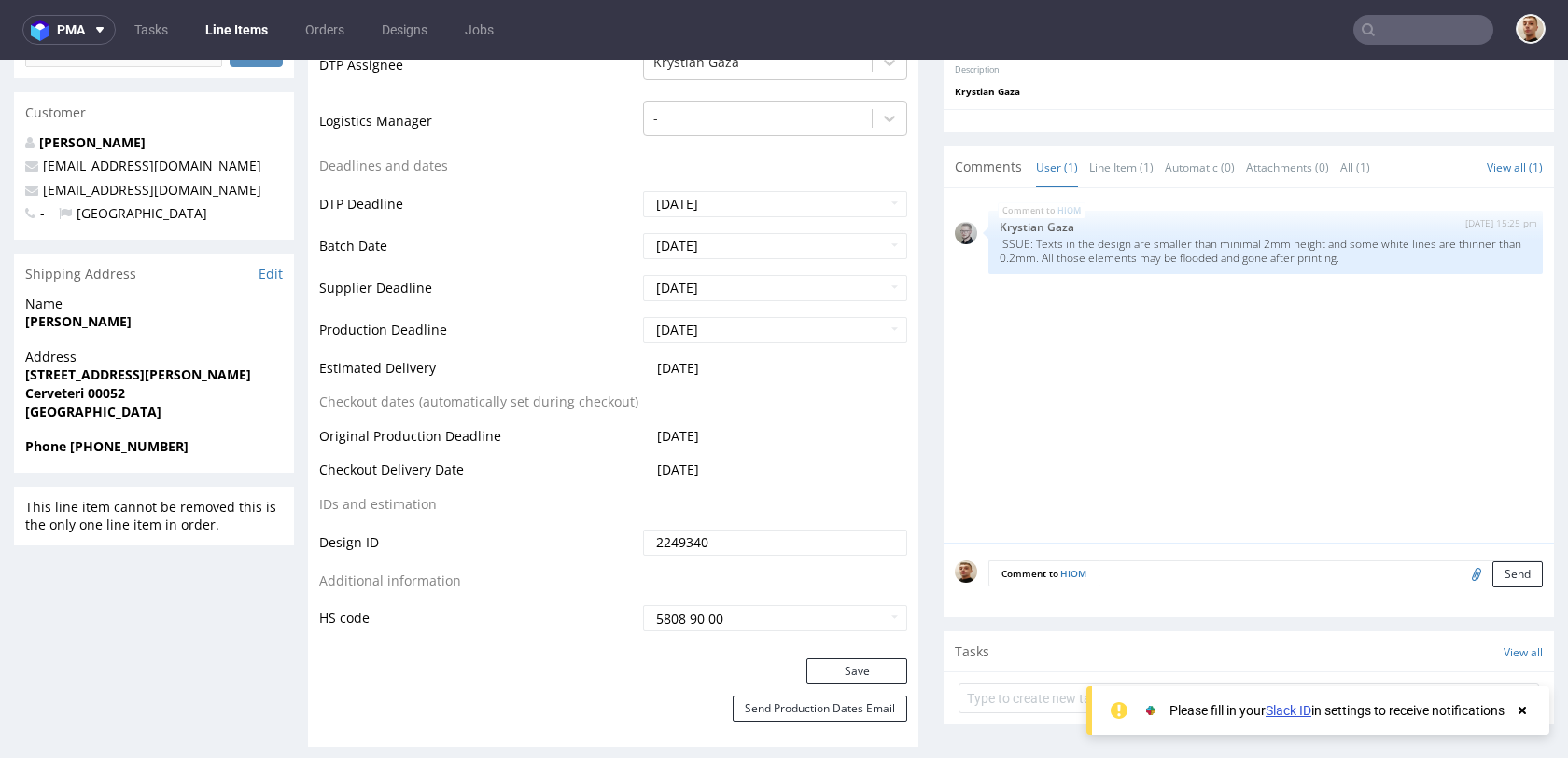
scroll to position [644, 0]
